Goal: Check status: Check status

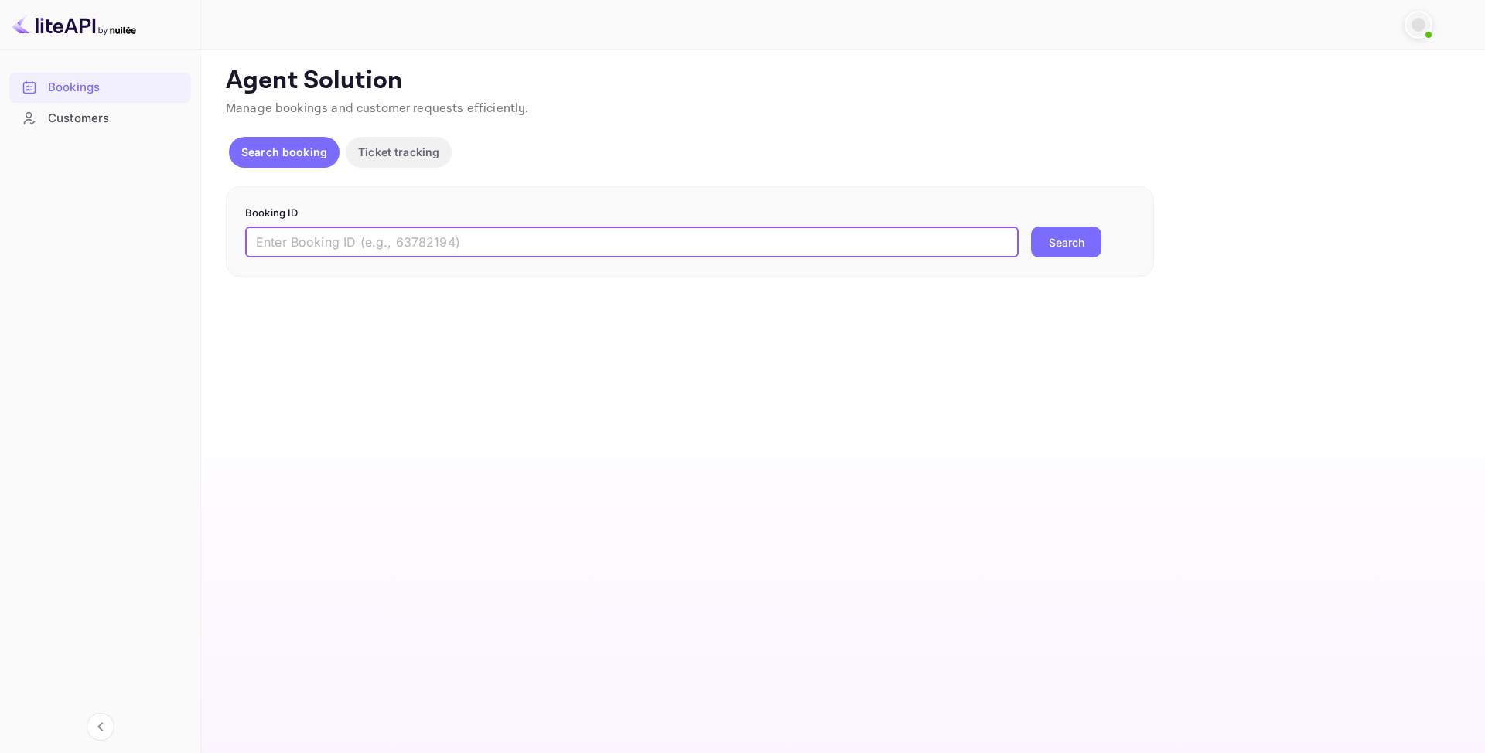
click at [435, 245] on input "text" at bounding box center [631, 242] width 773 height 31
type input "9764052"
click at [1090, 241] on button "Search" at bounding box center [1066, 242] width 70 height 31
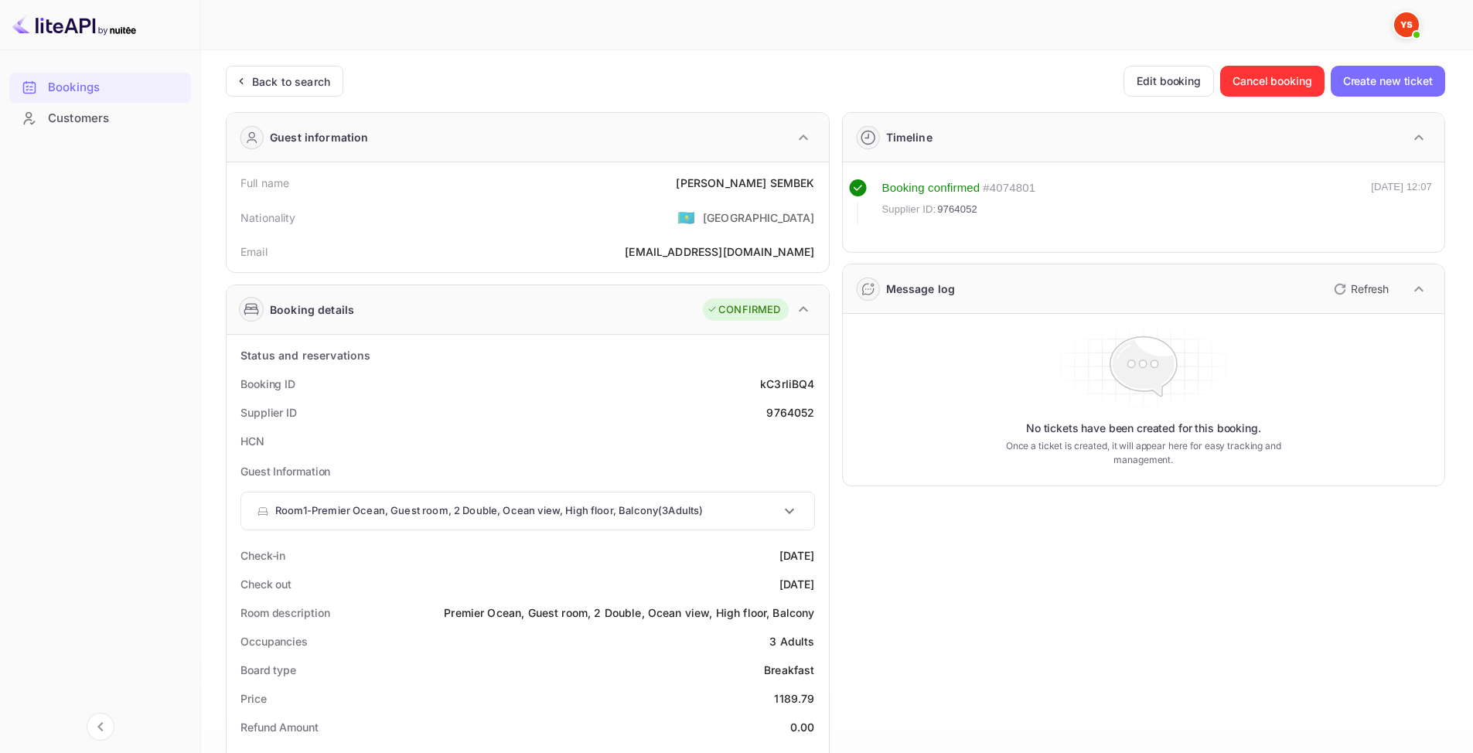
click at [745, 185] on div "AZIM SEMBEK" at bounding box center [745, 183] width 138 height 16
drag, startPoint x: 737, startPoint y: 185, endPoint x: 814, endPoint y: 190, distance: 76.8
click at [814, 190] on div "Full name AZIM SEMBEK" at bounding box center [528, 183] width 590 height 29
copy div "AZIM SEMBEK"
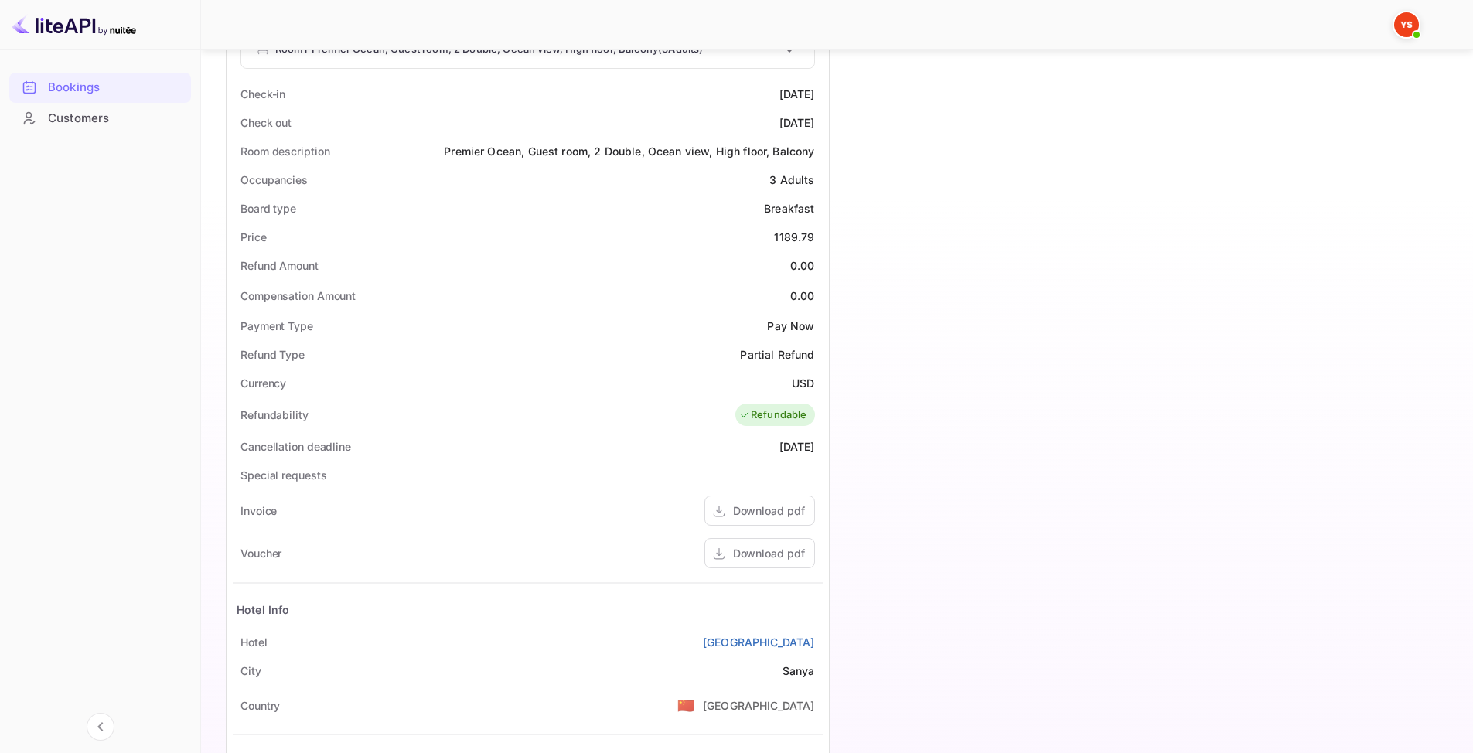
scroll to position [455, 0]
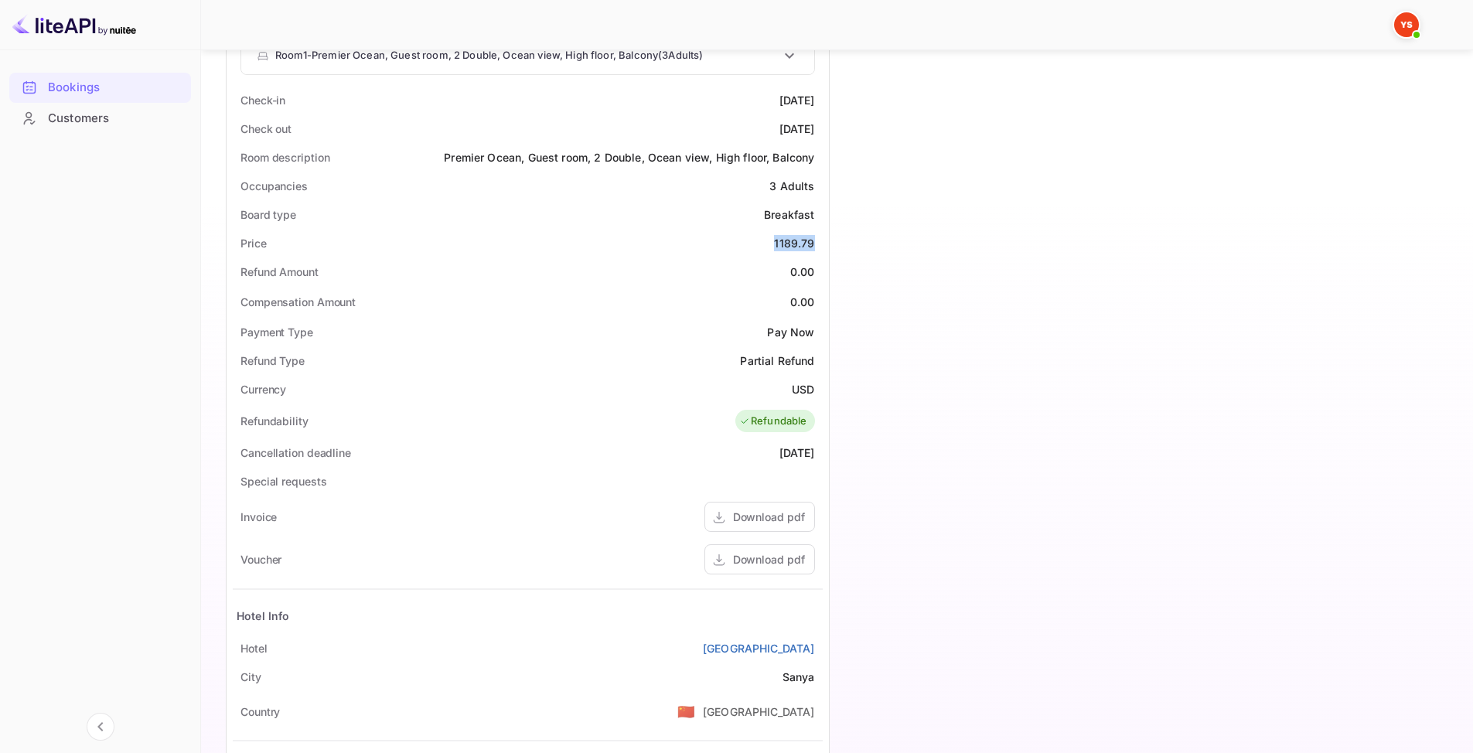
drag, startPoint x: 772, startPoint y: 247, endPoint x: 824, endPoint y: 248, distance: 52.6
click at [824, 248] on div "Status and reservations Booking ID kC3rIiBQ4 Supplier ID 9764052 HCN Guest Info…" at bounding box center [528, 378] width 602 height 998
copy div "1189.79"
click at [100, 125] on div "Customers" at bounding box center [115, 119] width 135 height 18
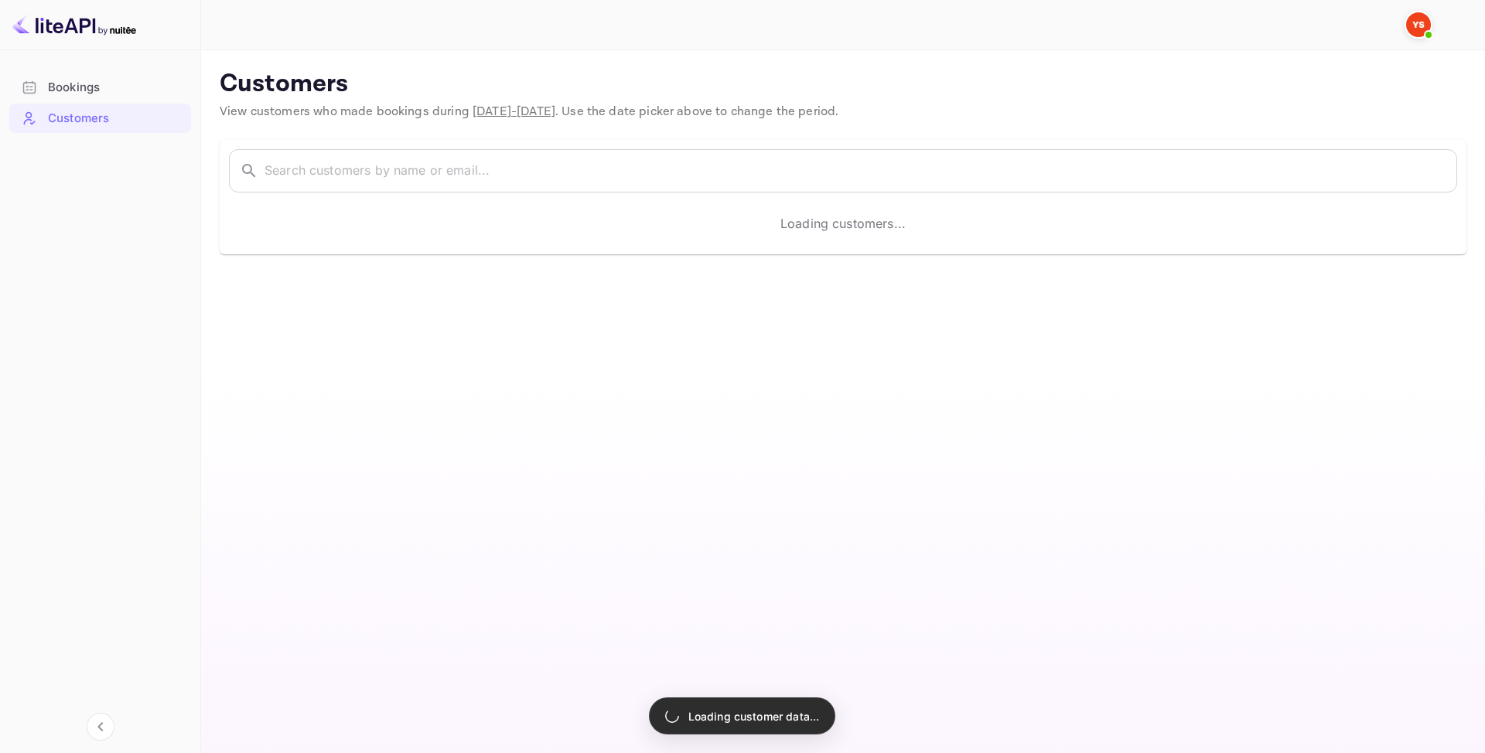
click at [69, 86] on div "Bookings" at bounding box center [115, 88] width 135 height 18
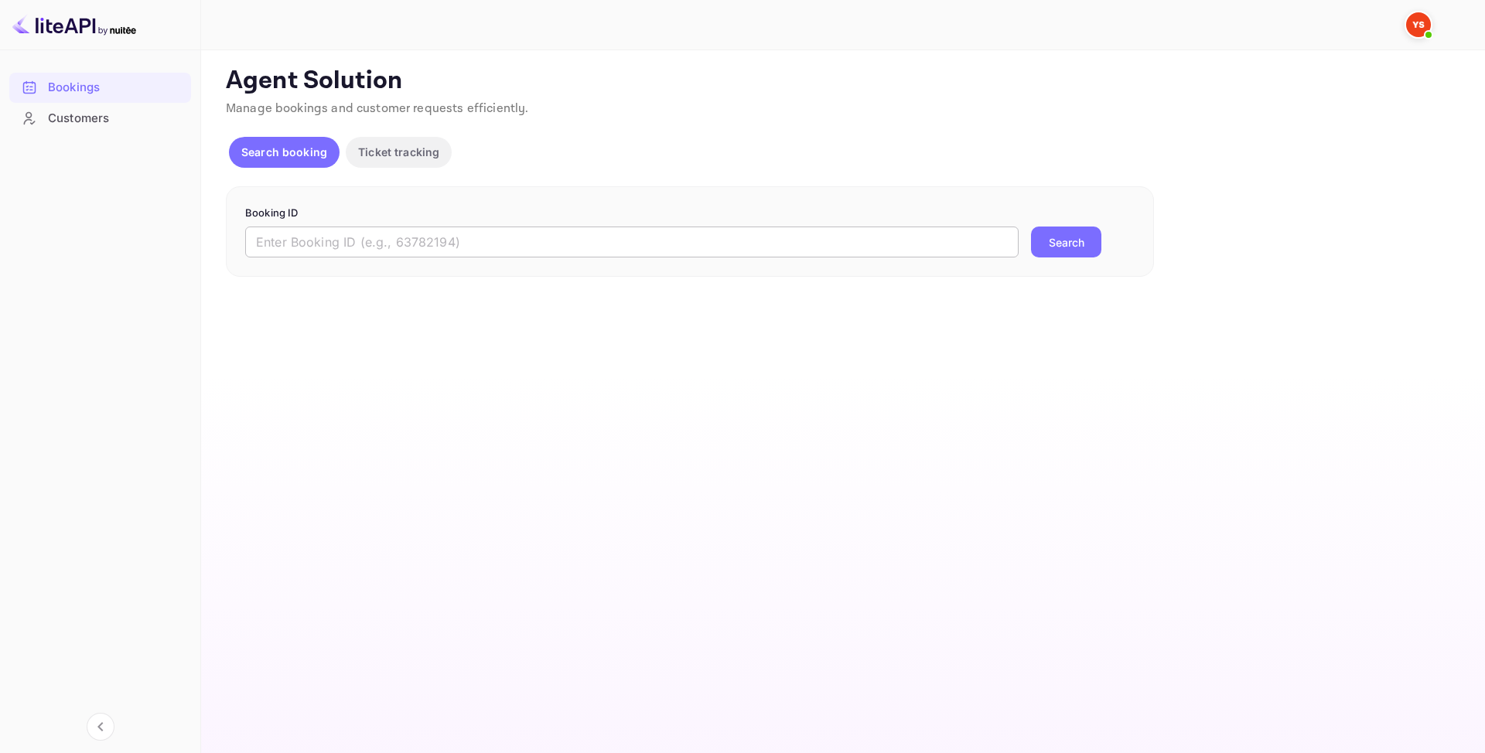
click at [444, 253] on input "text" at bounding box center [631, 242] width 773 height 31
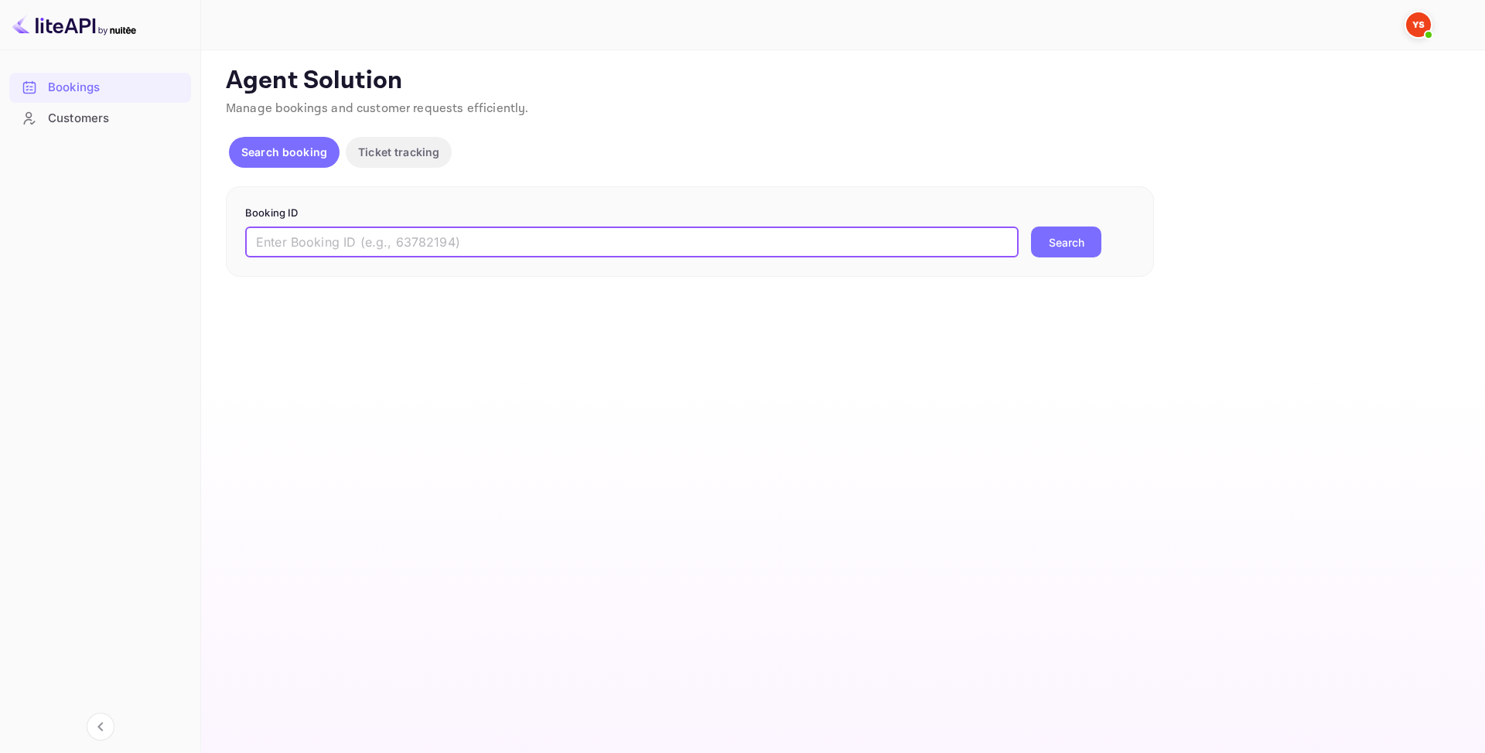
paste input "10004670"
type input "10004670"
click at [1072, 248] on button "Search" at bounding box center [1066, 242] width 70 height 31
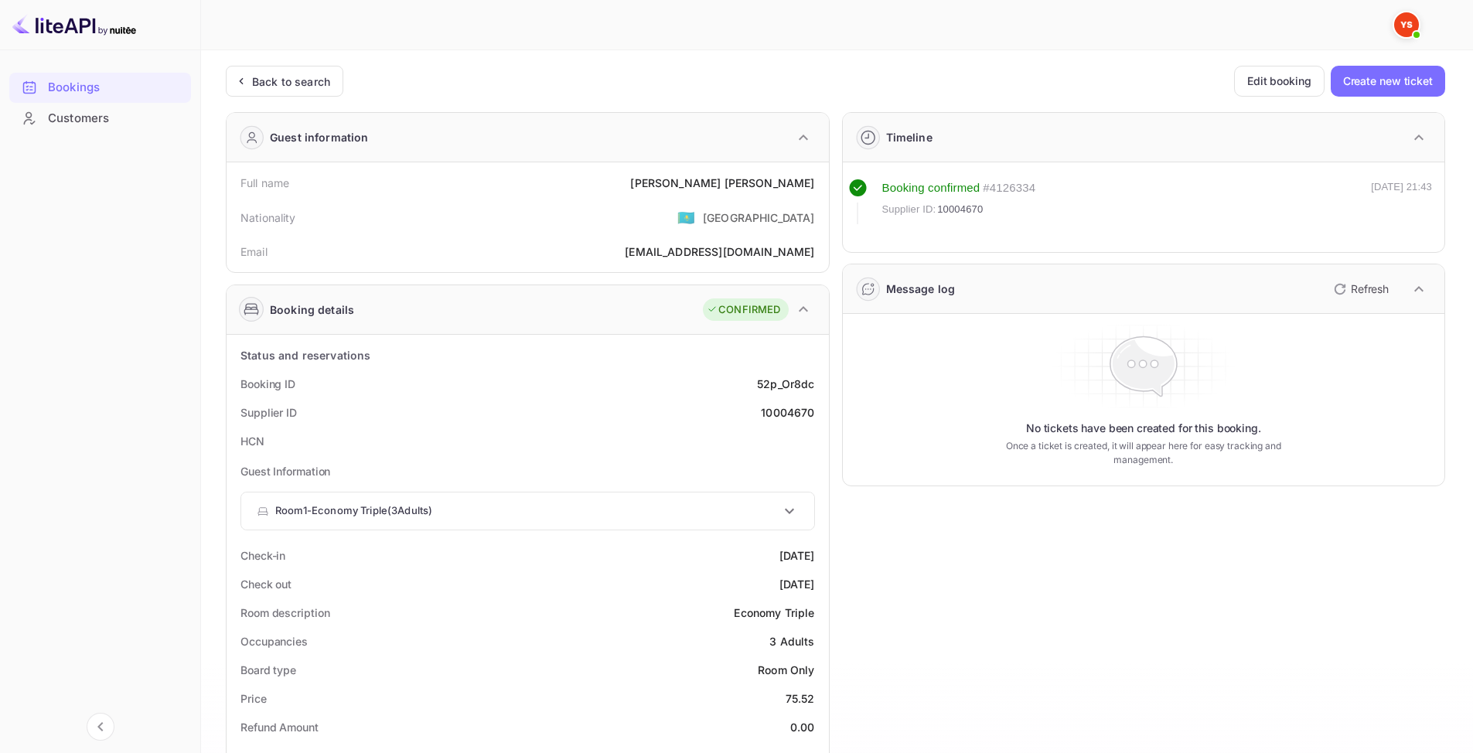
drag, startPoint x: 718, startPoint y: 186, endPoint x: 822, endPoint y: 184, distance: 104.4
click at [681, 178] on div "Full name Amir Kashapov" at bounding box center [528, 183] width 590 height 29
drag, startPoint x: 717, startPoint y: 183, endPoint x: 816, endPoint y: 183, distance: 99.0
click at [816, 183] on div "Full name Amir Kashapov" at bounding box center [528, 183] width 590 height 29
copy div "Amir Kashapov"
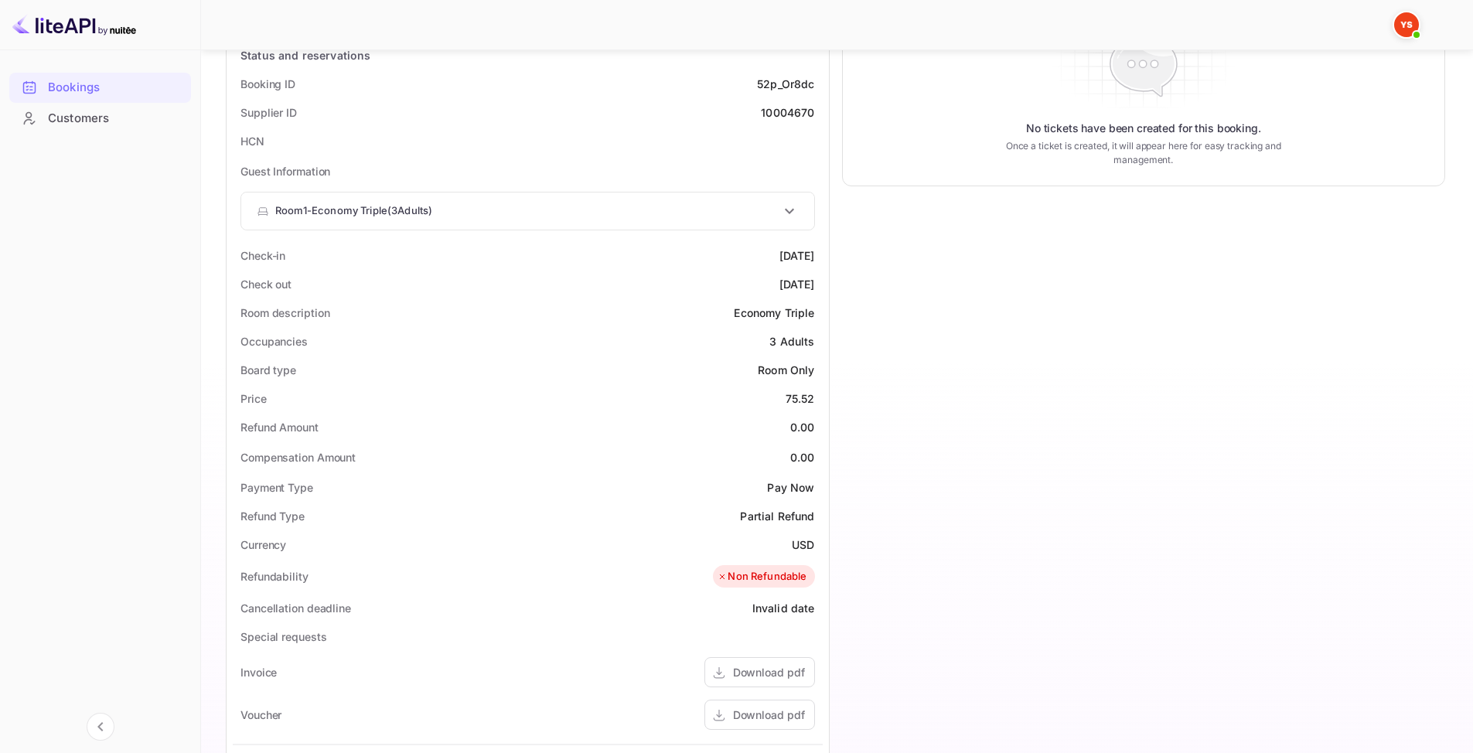
scroll to position [309, 0]
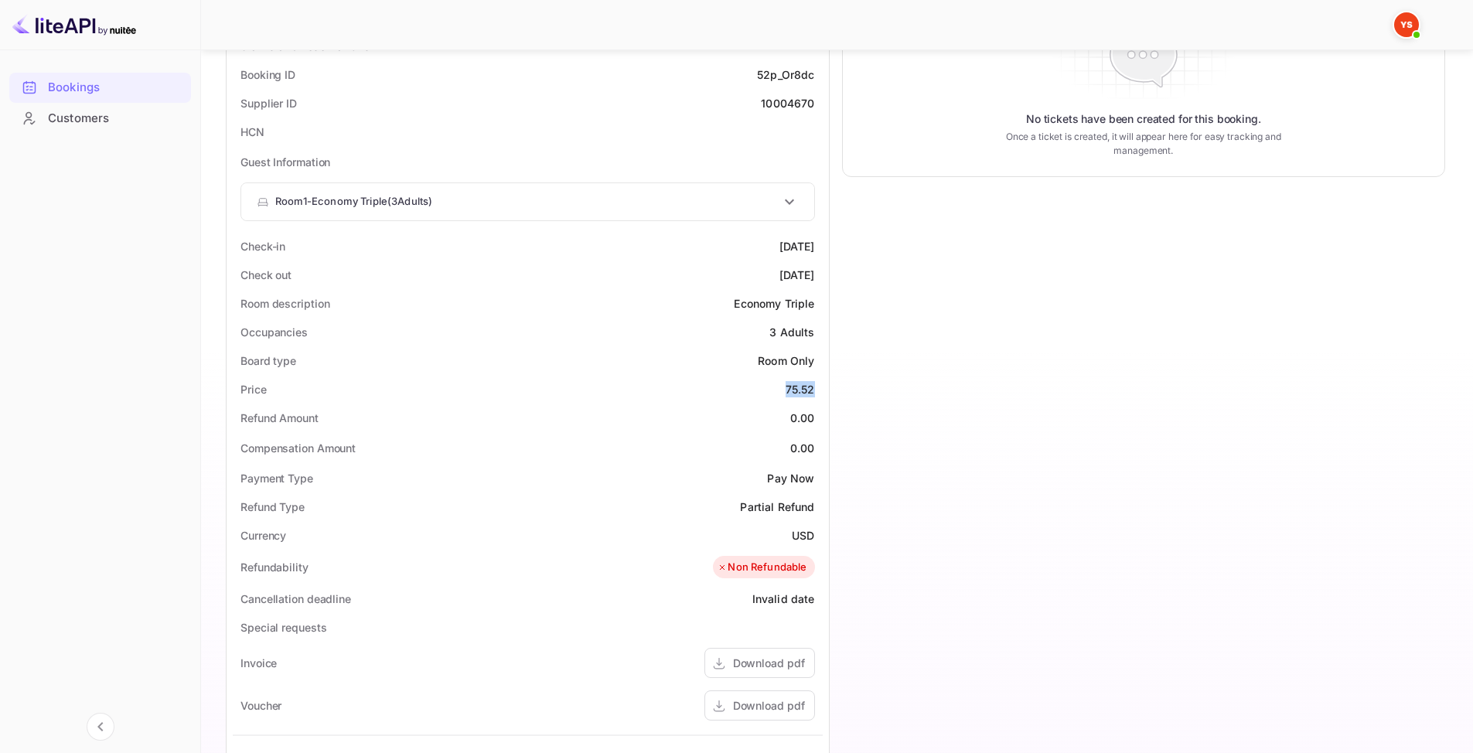
drag, startPoint x: 780, startPoint y: 389, endPoint x: 820, endPoint y: 397, distance: 40.2
click at [820, 397] on div "Price 75.52" at bounding box center [528, 389] width 590 height 29
copy div "75.52"
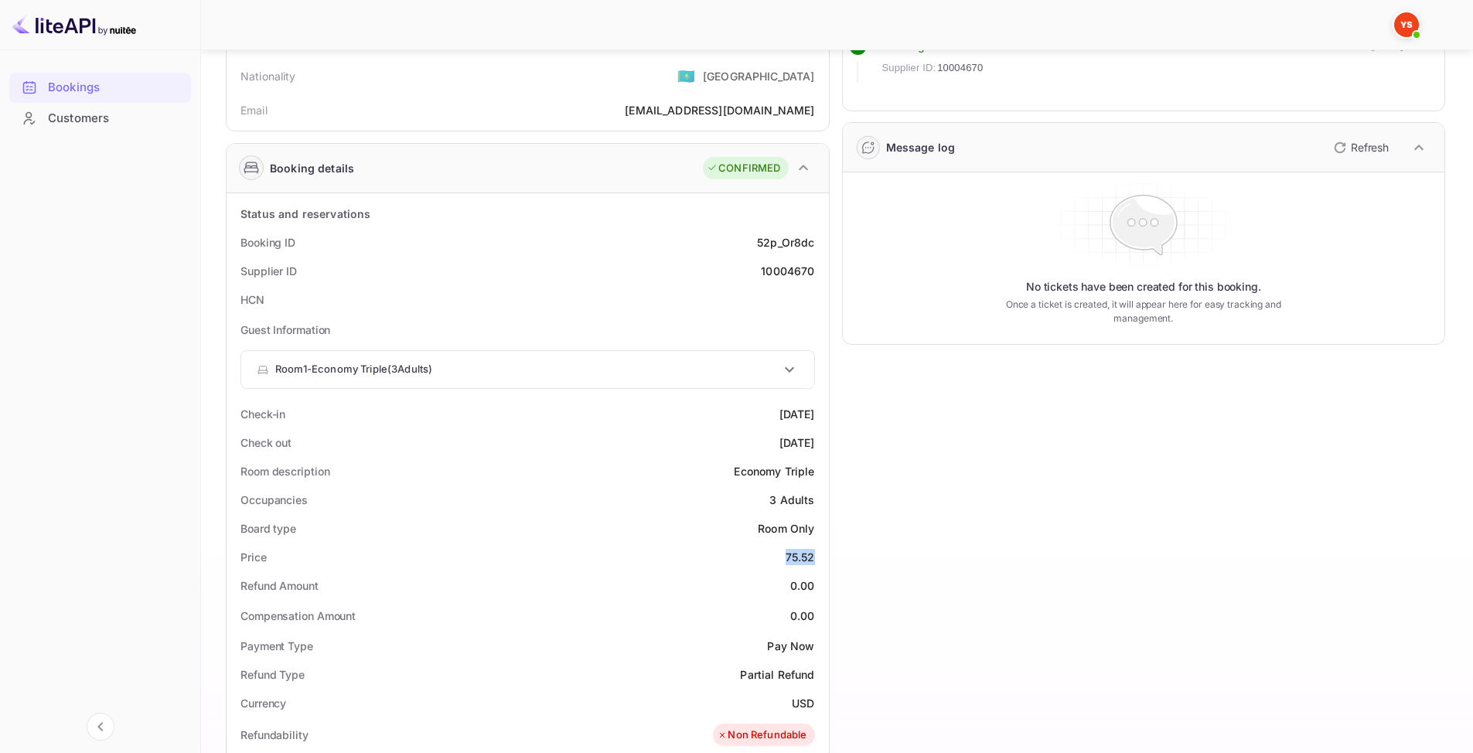
scroll to position [0, 0]
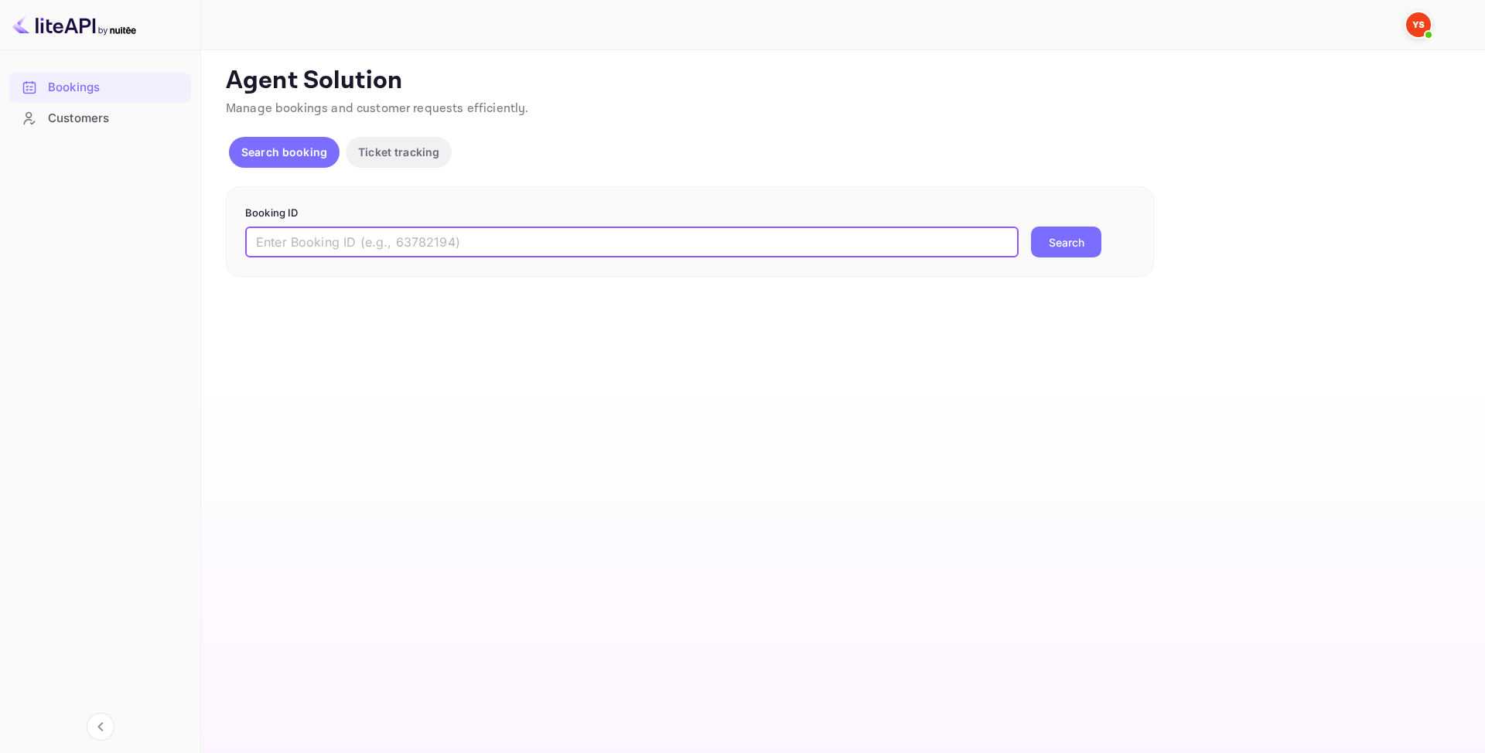
click at [393, 243] on input "text" at bounding box center [631, 242] width 773 height 31
drag, startPoint x: 339, startPoint y: 249, endPoint x: 262, endPoint y: 247, distance: 77.3
click at [218, 239] on div "Unsaved Changes Ticket Affiliate URL [URL][DOMAIN_NAME] Business partner name N…" at bounding box center [833, 163] width 1265 height 227
paste input "9998171"
type input "9998171"
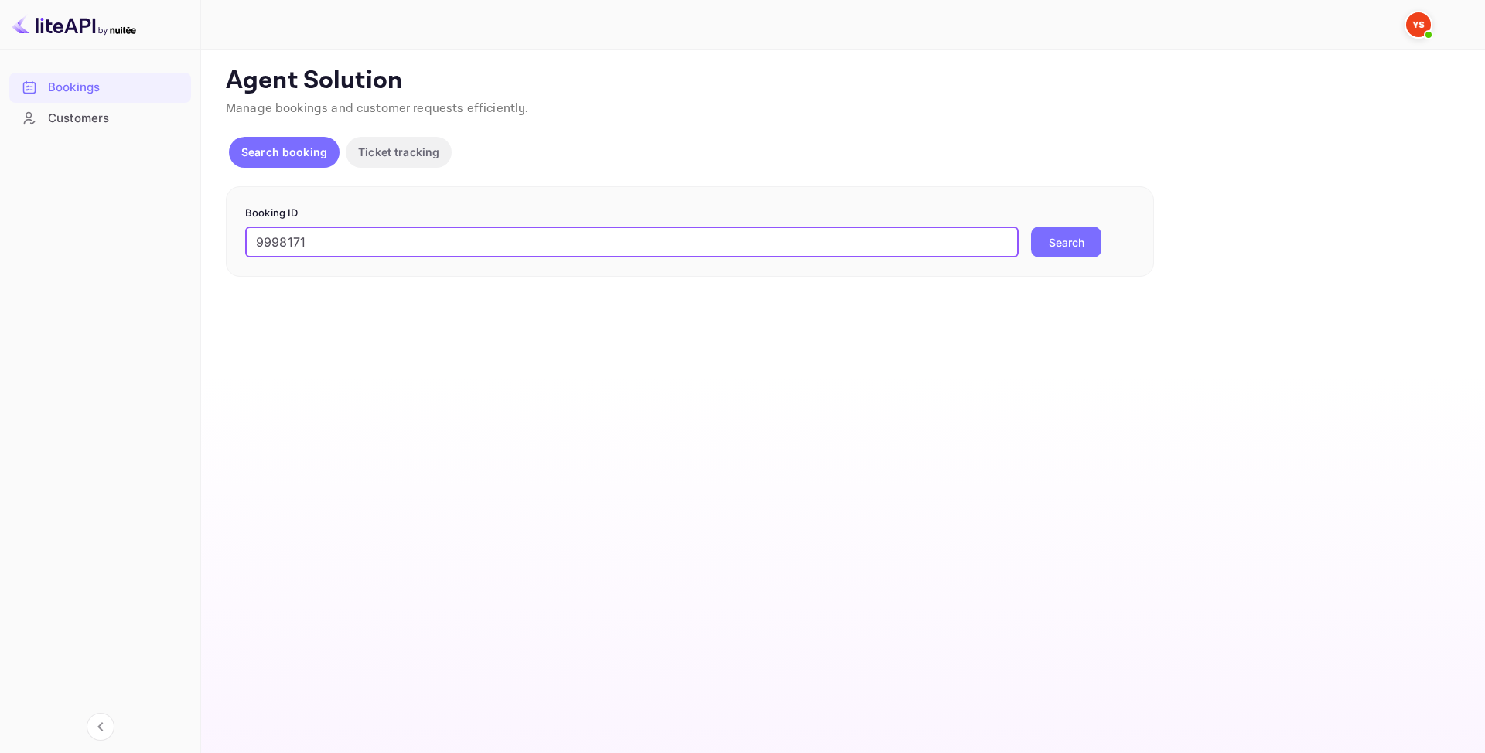
click at [1080, 242] on button "Search" at bounding box center [1066, 242] width 70 height 31
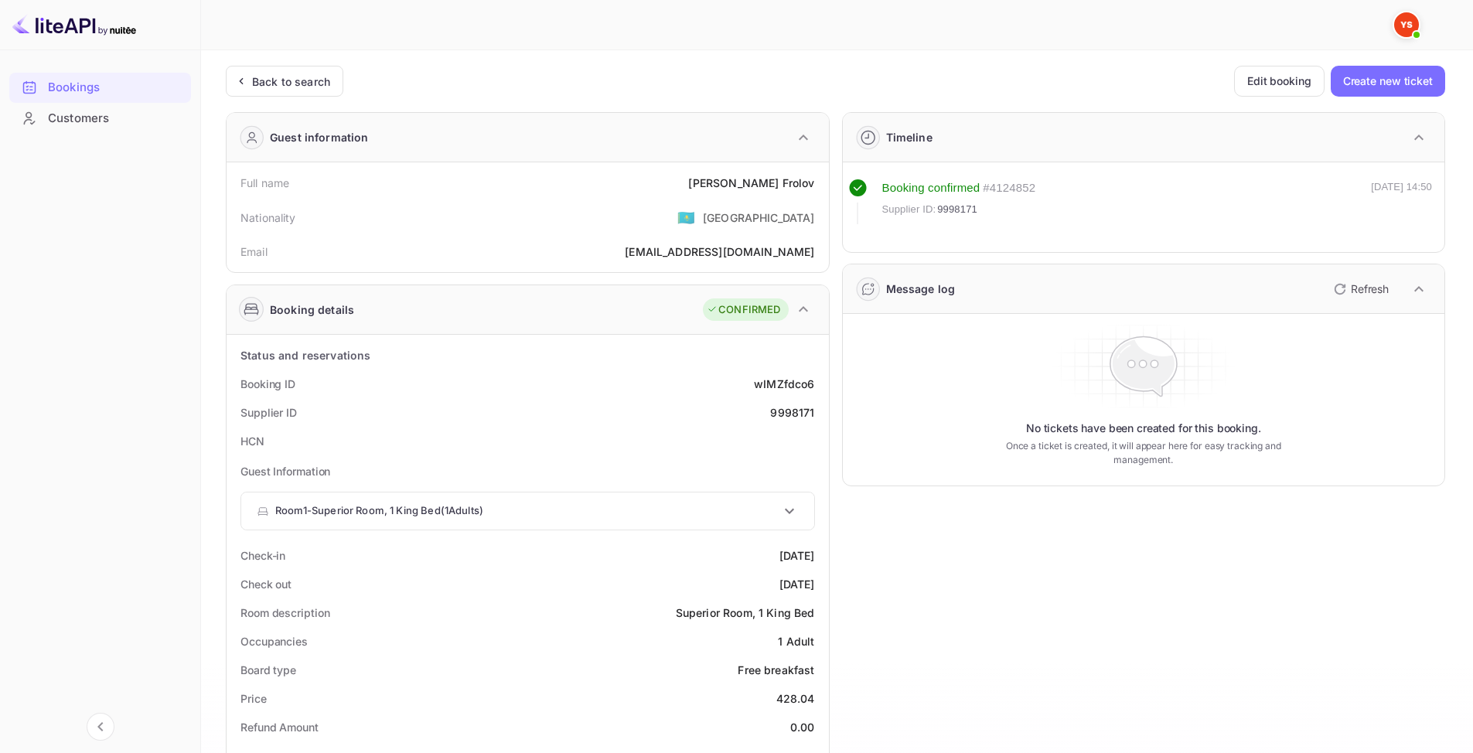
click at [792, 423] on div "Supplier ID 9998171" at bounding box center [528, 412] width 590 height 29
click at [791, 418] on div "9998171" at bounding box center [792, 412] width 44 height 16
copy div "9998171"
drag, startPoint x: 734, startPoint y: 177, endPoint x: 818, endPoint y: 188, distance: 85.0
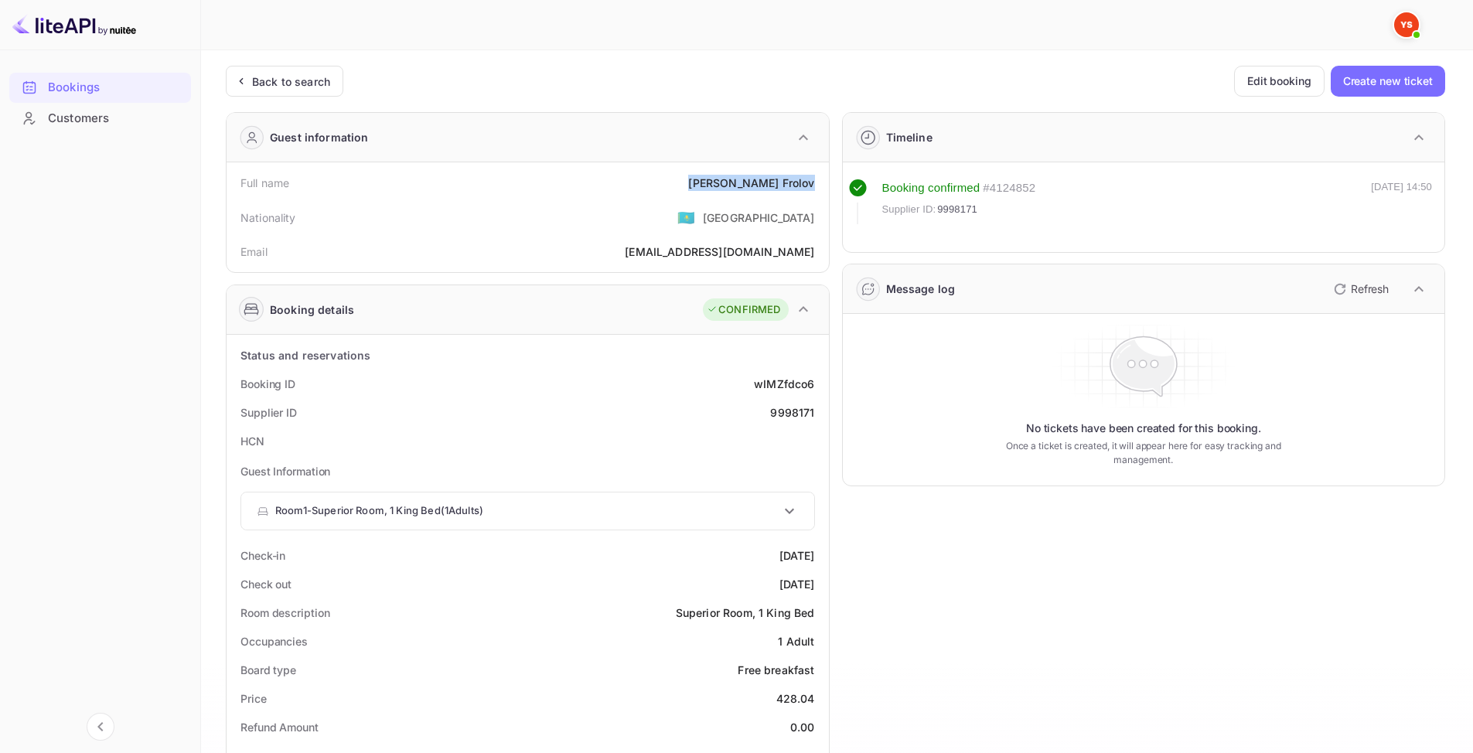
click at [818, 188] on div "Full name [PERSON_NAME]" at bounding box center [528, 183] width 590 height 29
copy div "[PERSON_NAME]"
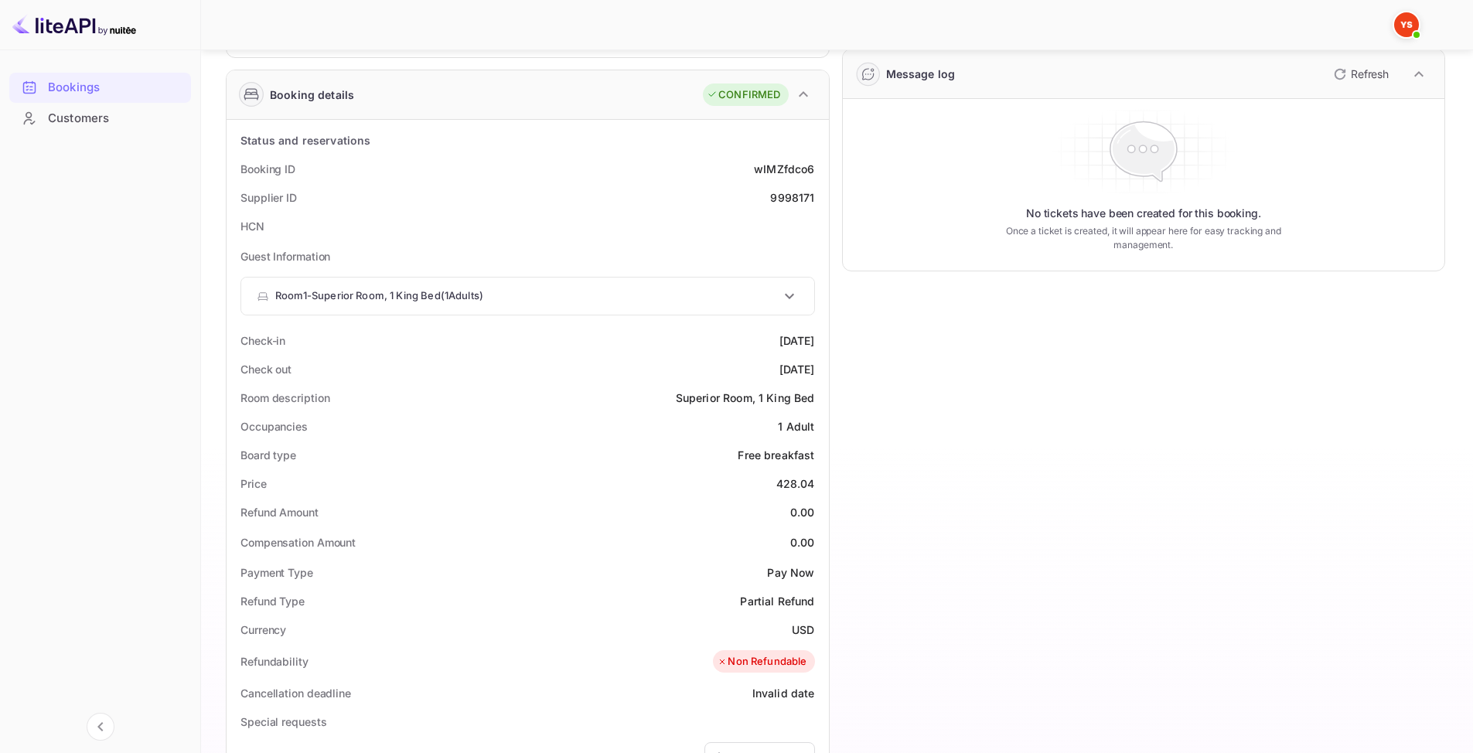
scroll to position [232, 0]
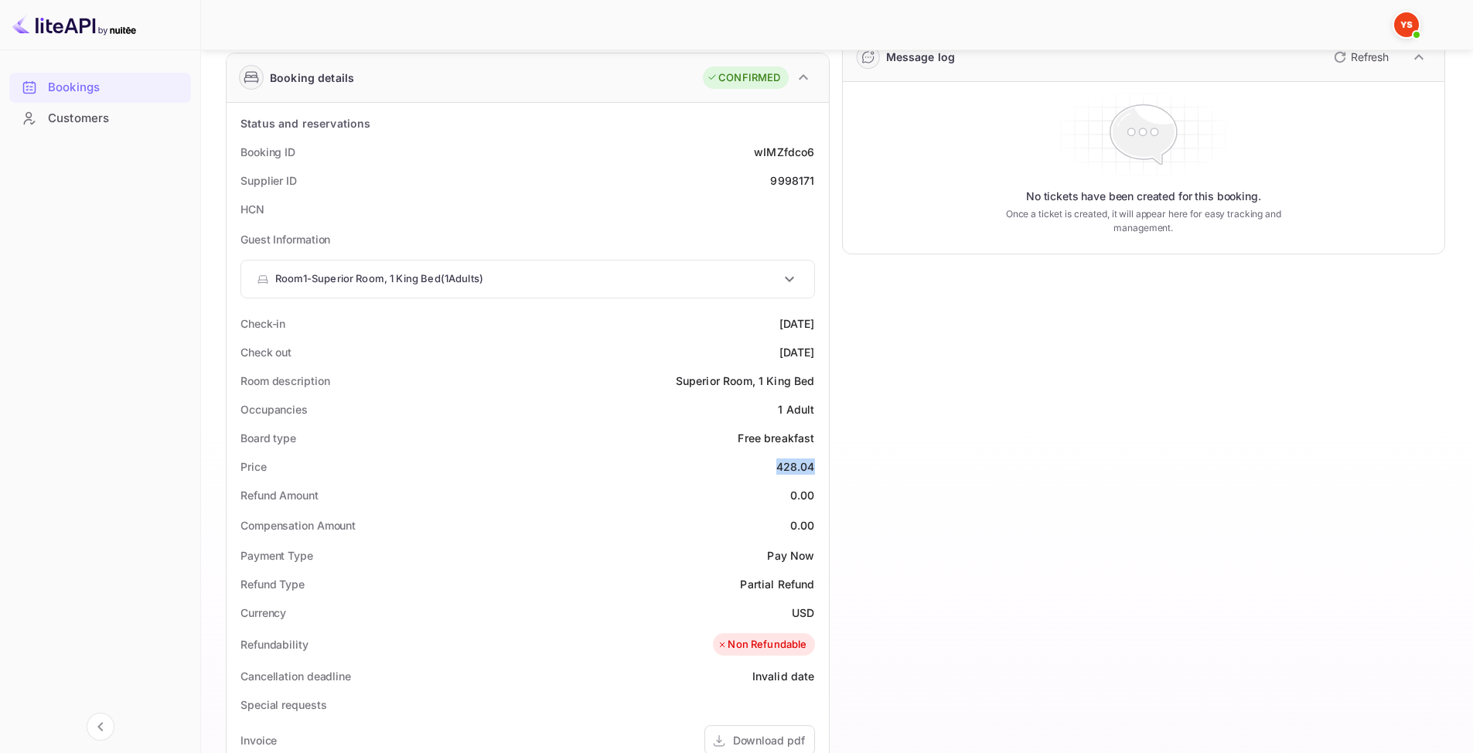
drag, startPoint x: 770, startPoint y: 469, endPoint x: 820, endPoint y: 467, distance: 49.5
click at [820, 467] on div "Price 428.04" at bounding box center [528, 466] width 590 height 29
copy div "428.04"
